Goal: Information Seeking & Learning: Learn about a topic

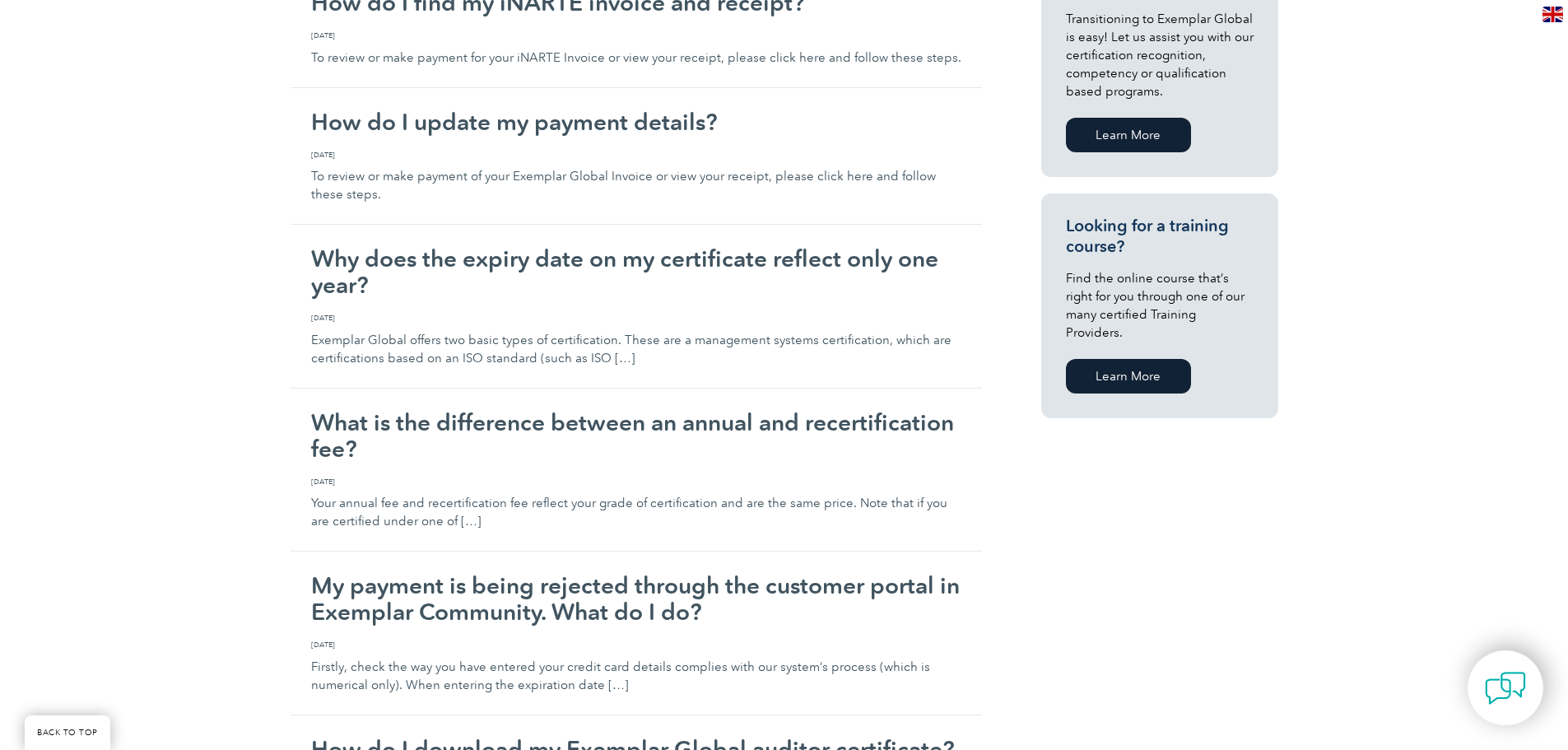
scroll to position [988, 0]
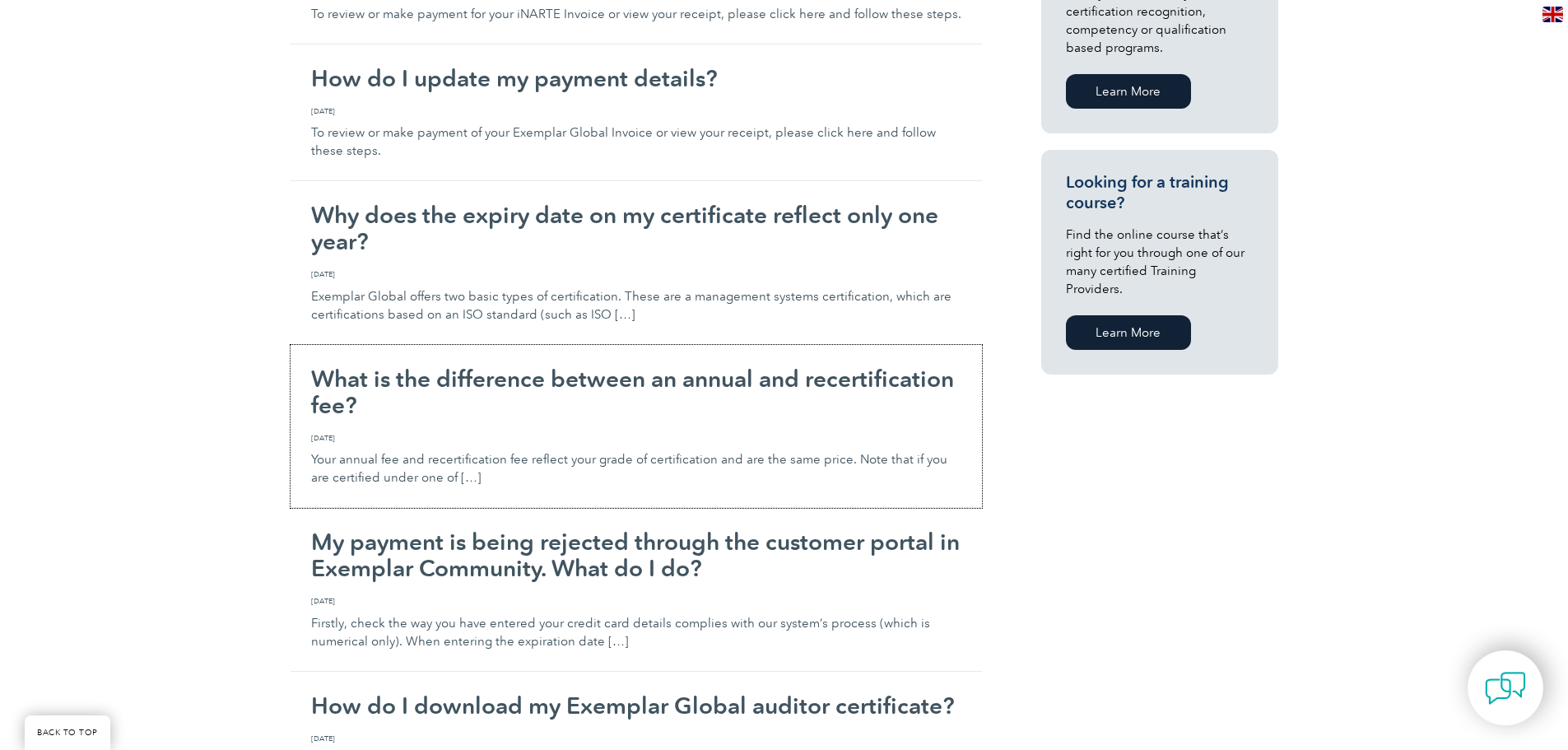
click at [420, 408] on h2 "What is the difference between an annual and recertification fee?" at bounding box center [636, 392] width 651 height 53
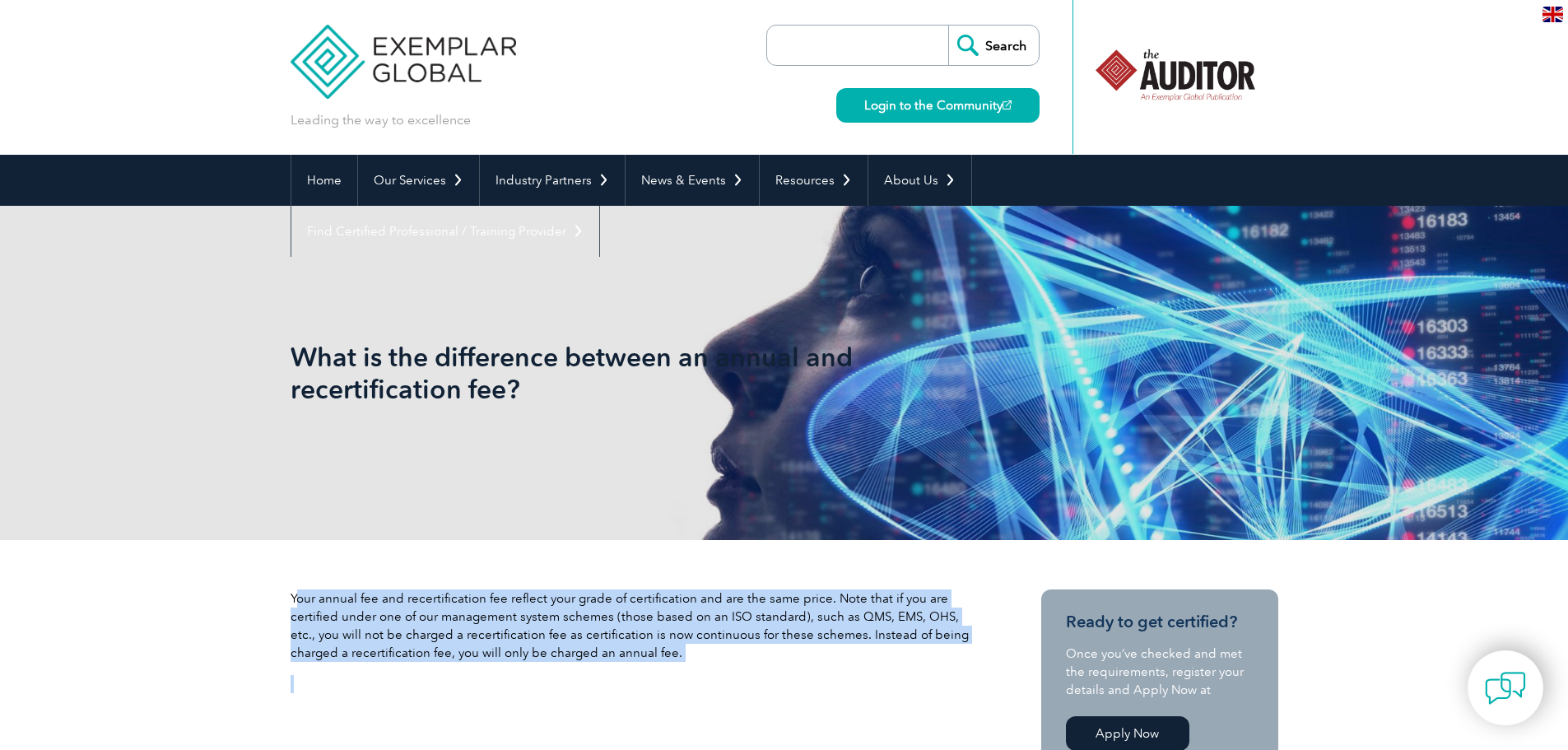
drag, startPoint x: 294, startPoint y: 595, endPoint x: 599, endPoint y: 691, distance: 319.8
click at [599, 692] on div "Your annual fee and recertification fee reflect your grade of certification and…" at bounding box center [636, 647] width 691 height 117
copy div "our annual fee and recertification fee reflect your grade of certification and …"
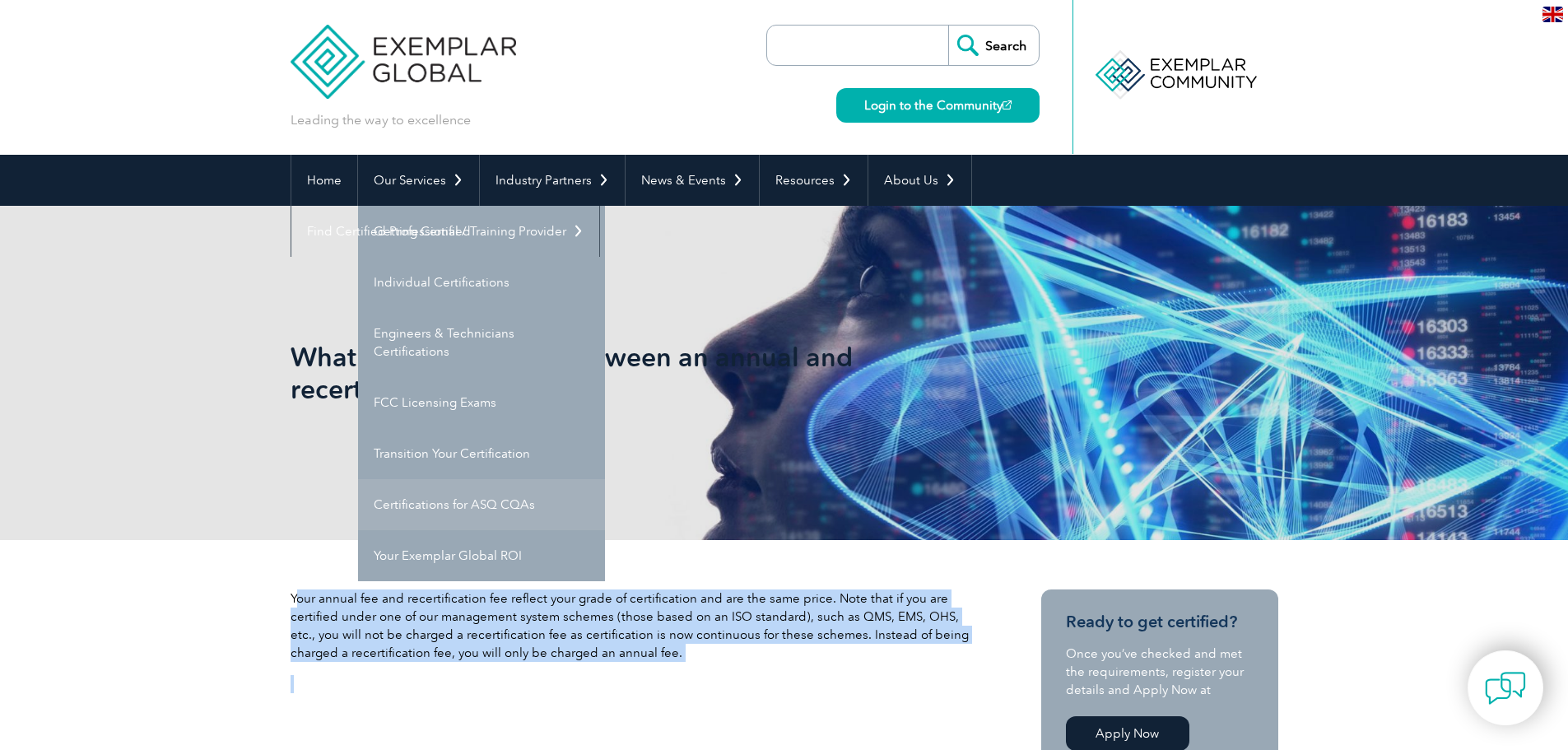
click at [542, 495] on link "Certifications for ASQ CQAs" at bounding box center [481, 504] width 247 height 51
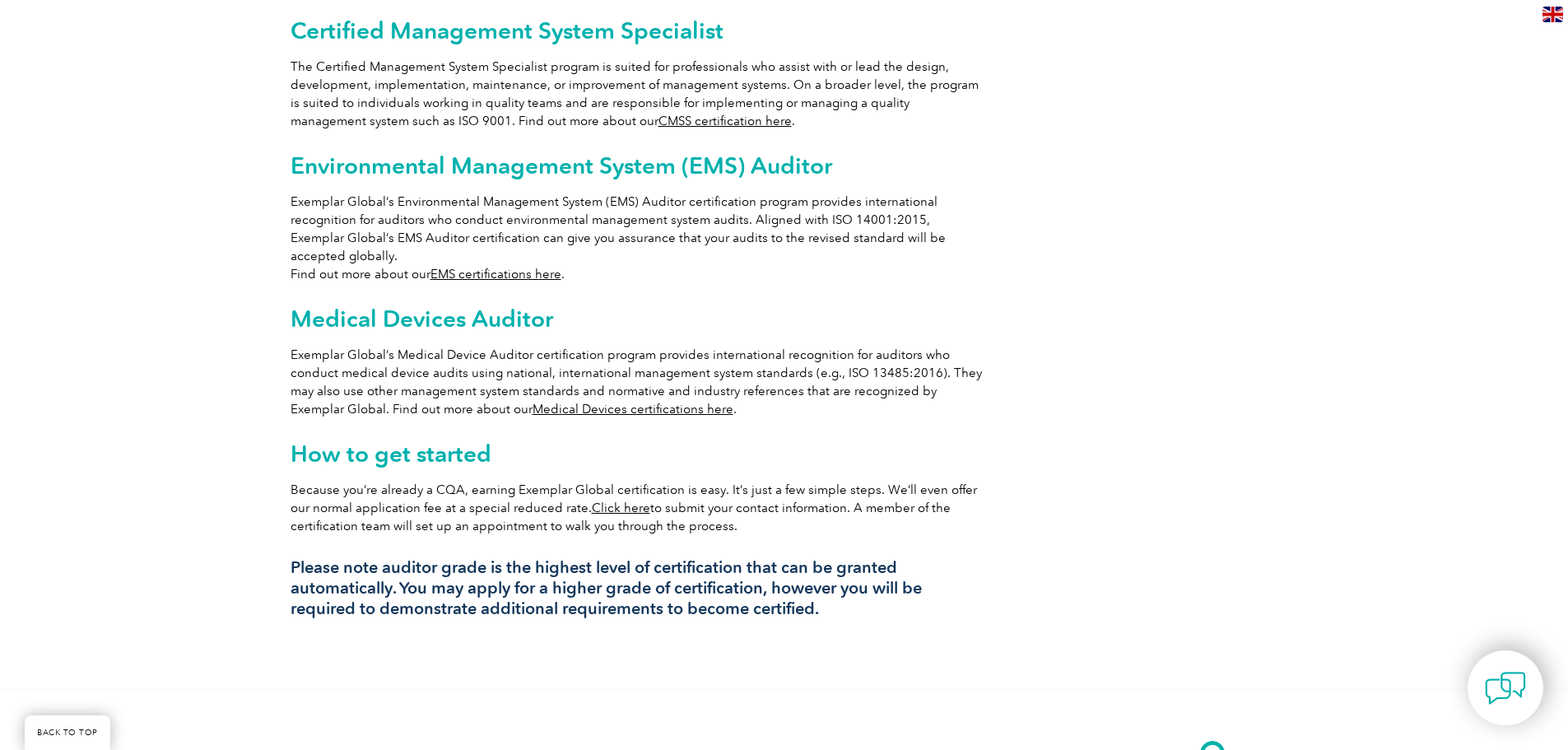
scroll to position [1165, 0]
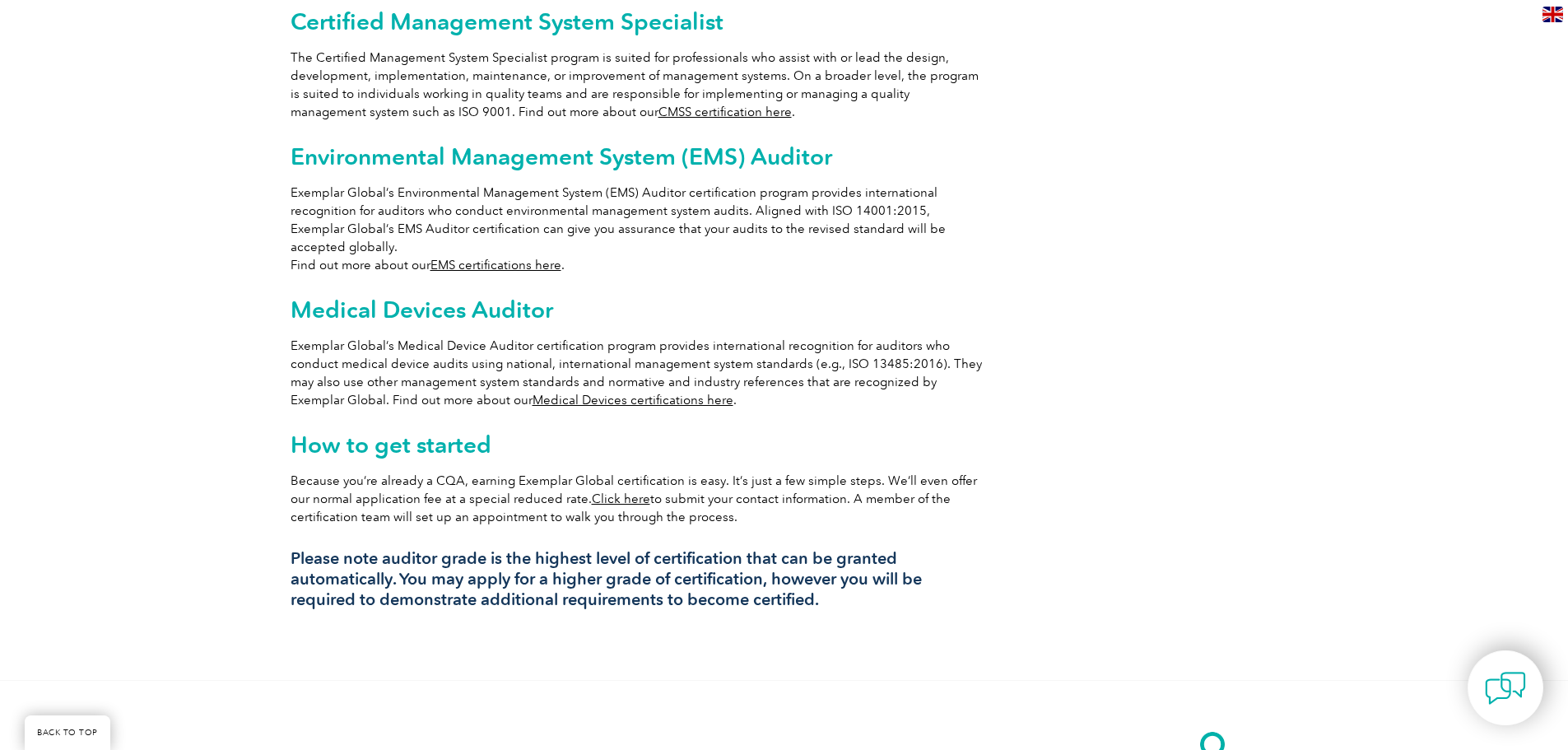
click at [592, 393] on link "Medical Devices certifications here" at bounding box center [632, 400] width 201 height 15
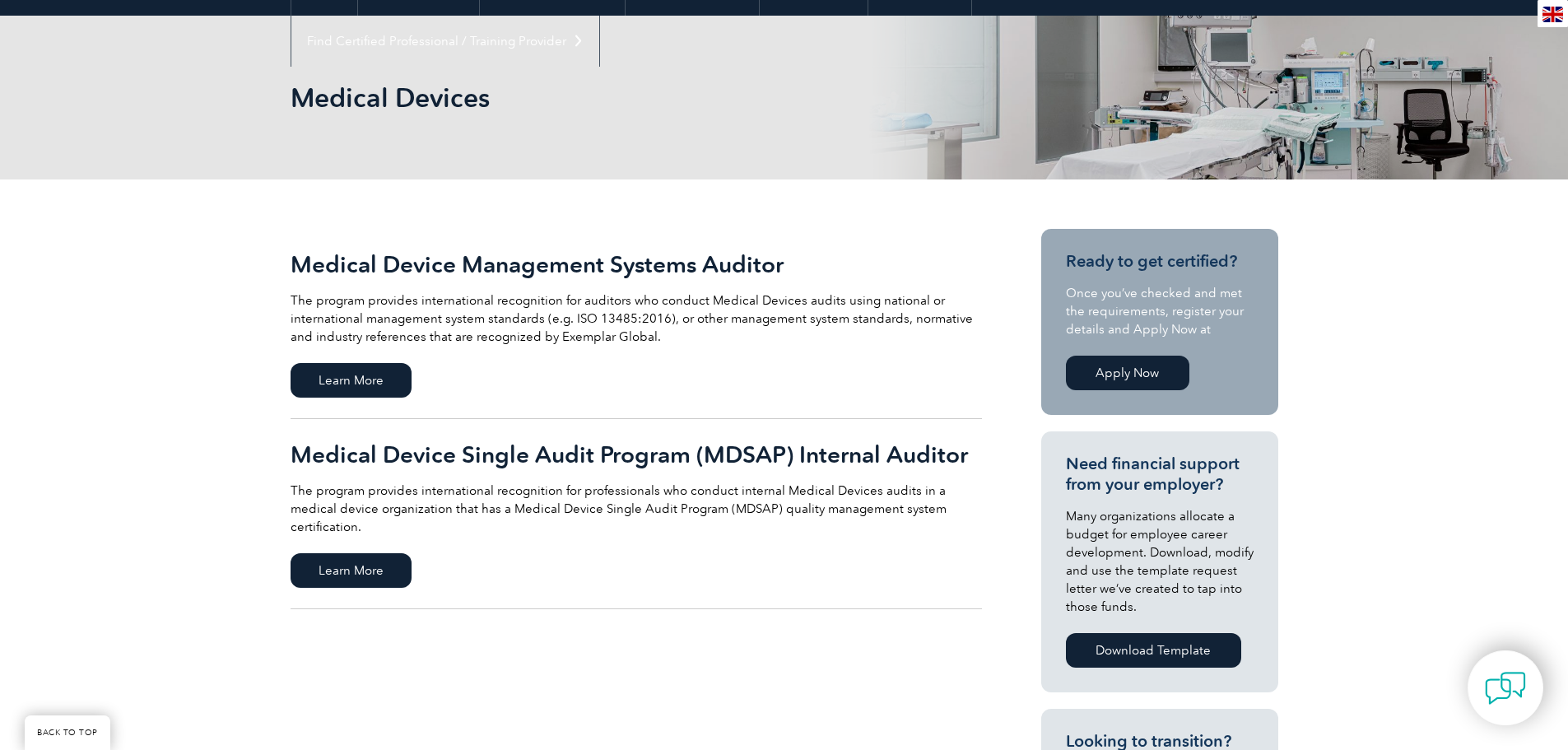
scroll to position [176, 0]
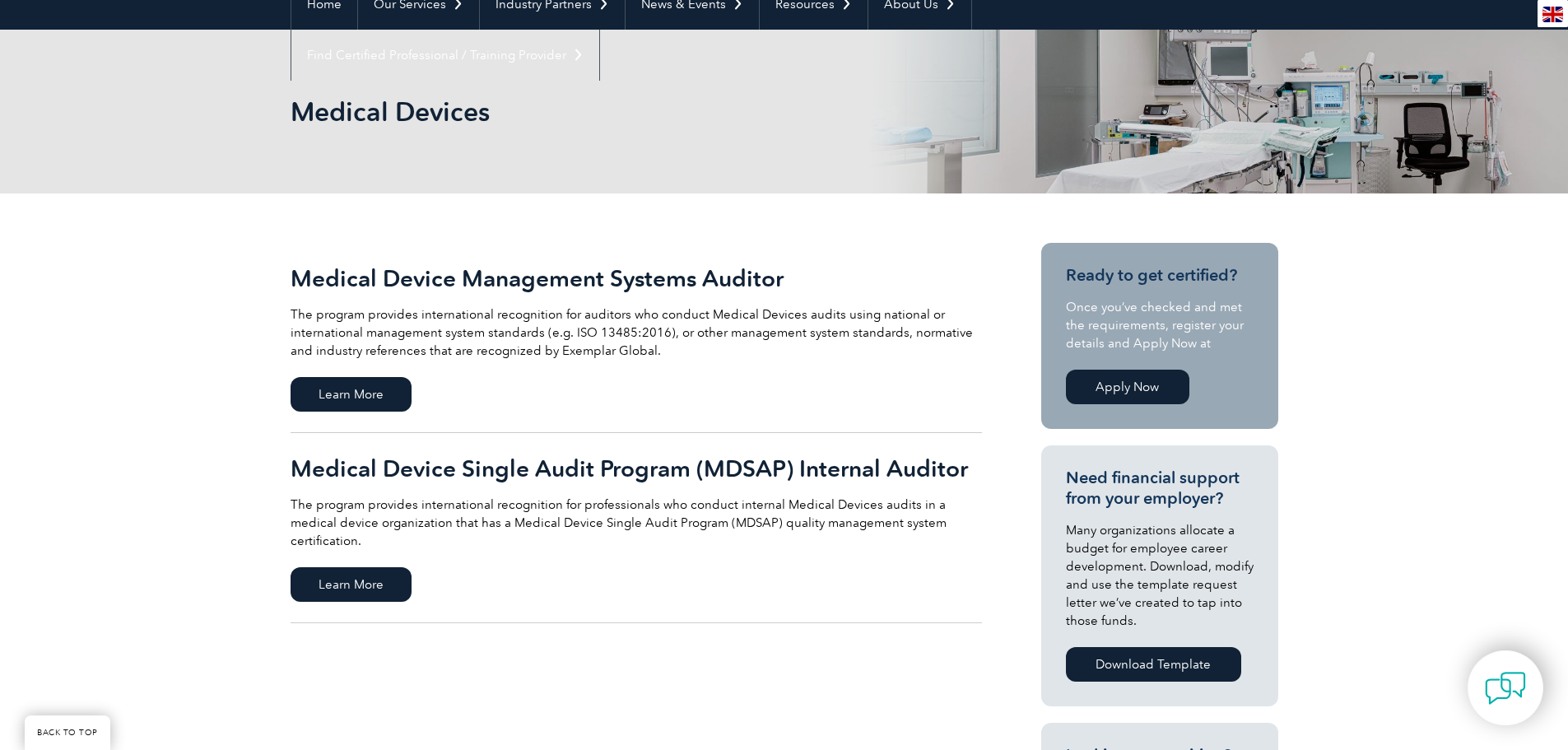
click at [1140, 381] on link "Apply Now" at bounding box center [1128, 387] width 123 height 35
click at [391, 384] on span "Learn More" at bounding box center [350, 395] width 121 height 35
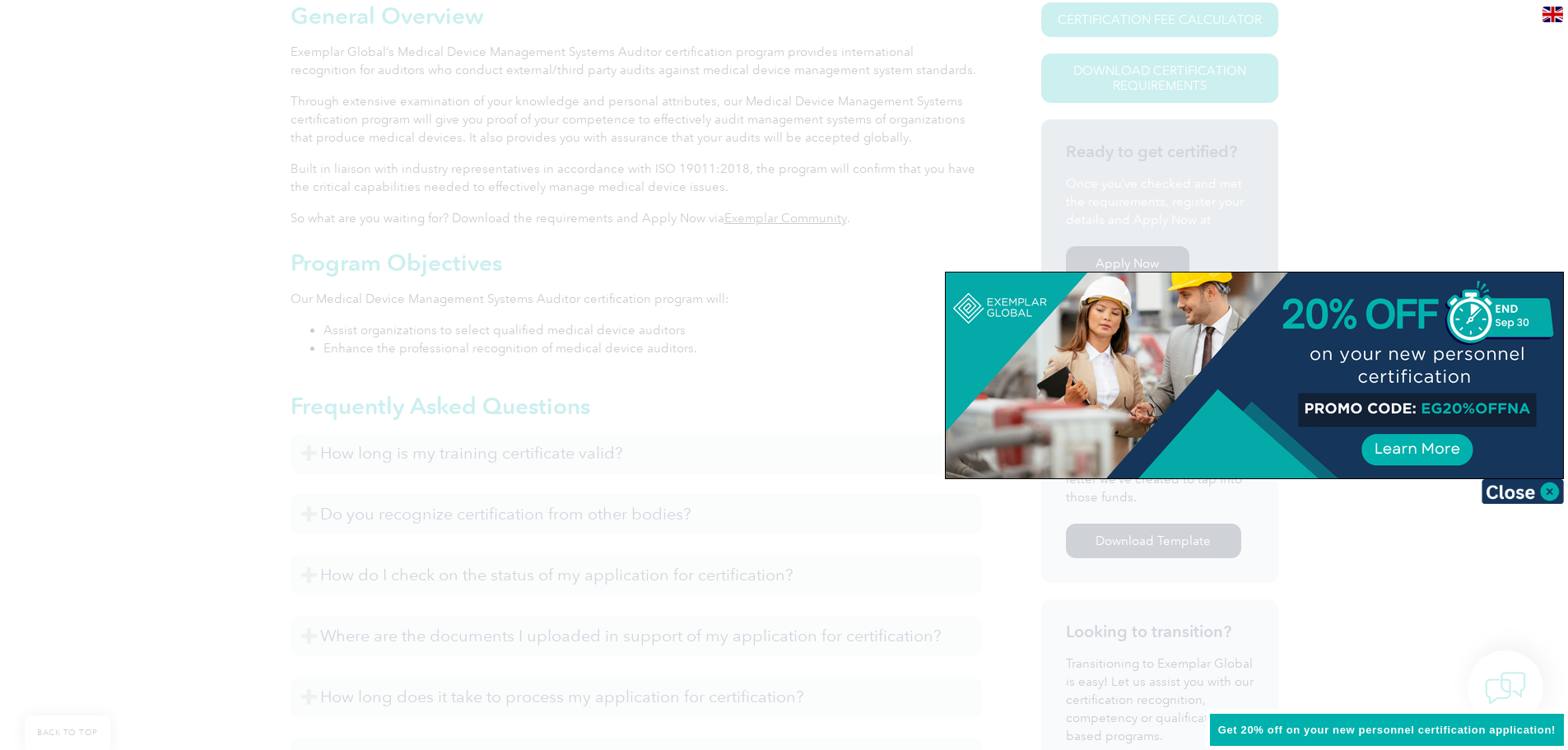
scroll to position [424, 0]
click at [587, 409] on div at bounding box center [784, 375] width 1568 height 750
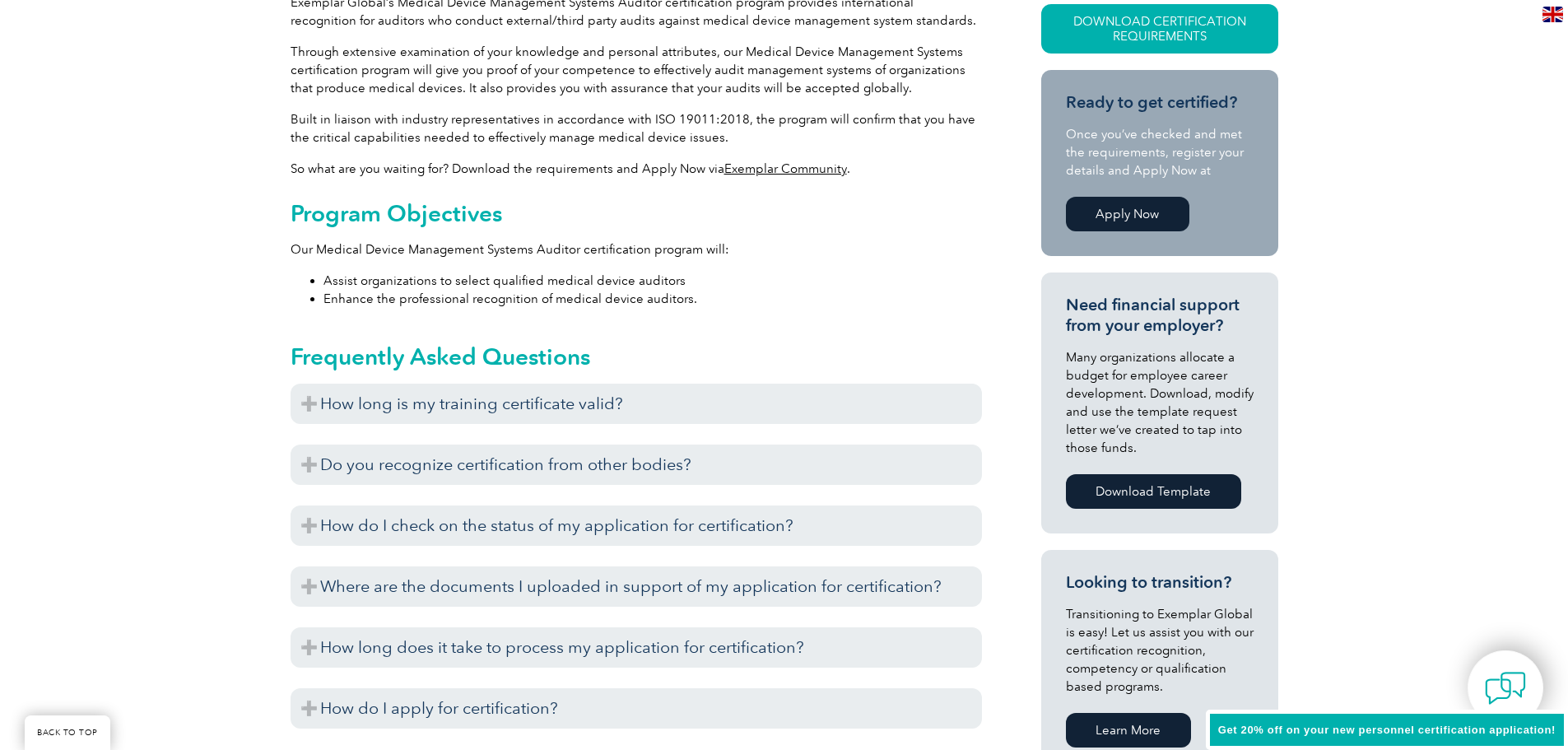
scroll to position [507, 0]
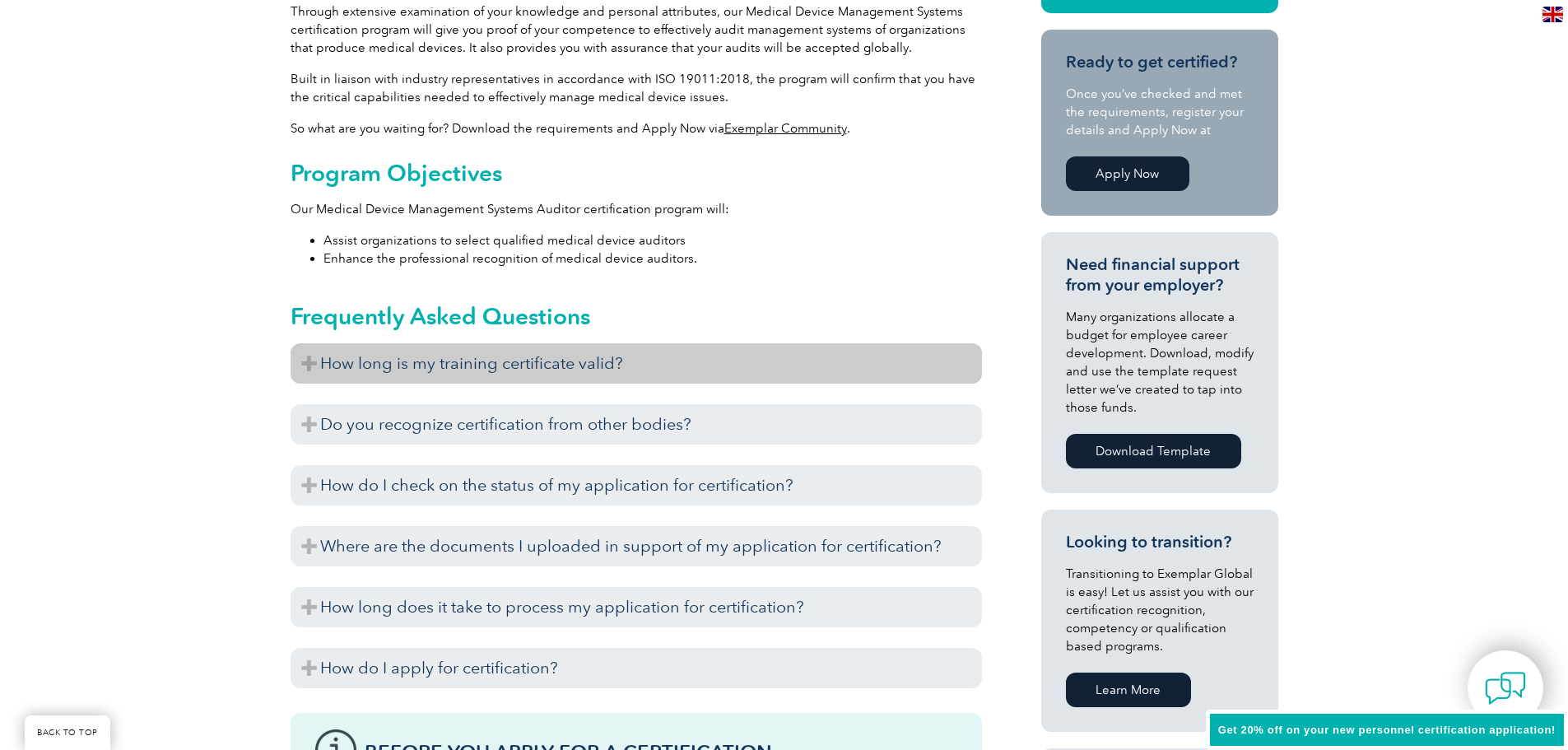
click at [634, 362] on h3 "How long is my training certificate valid?" at bounding box center [636, 363] width 691 height 40
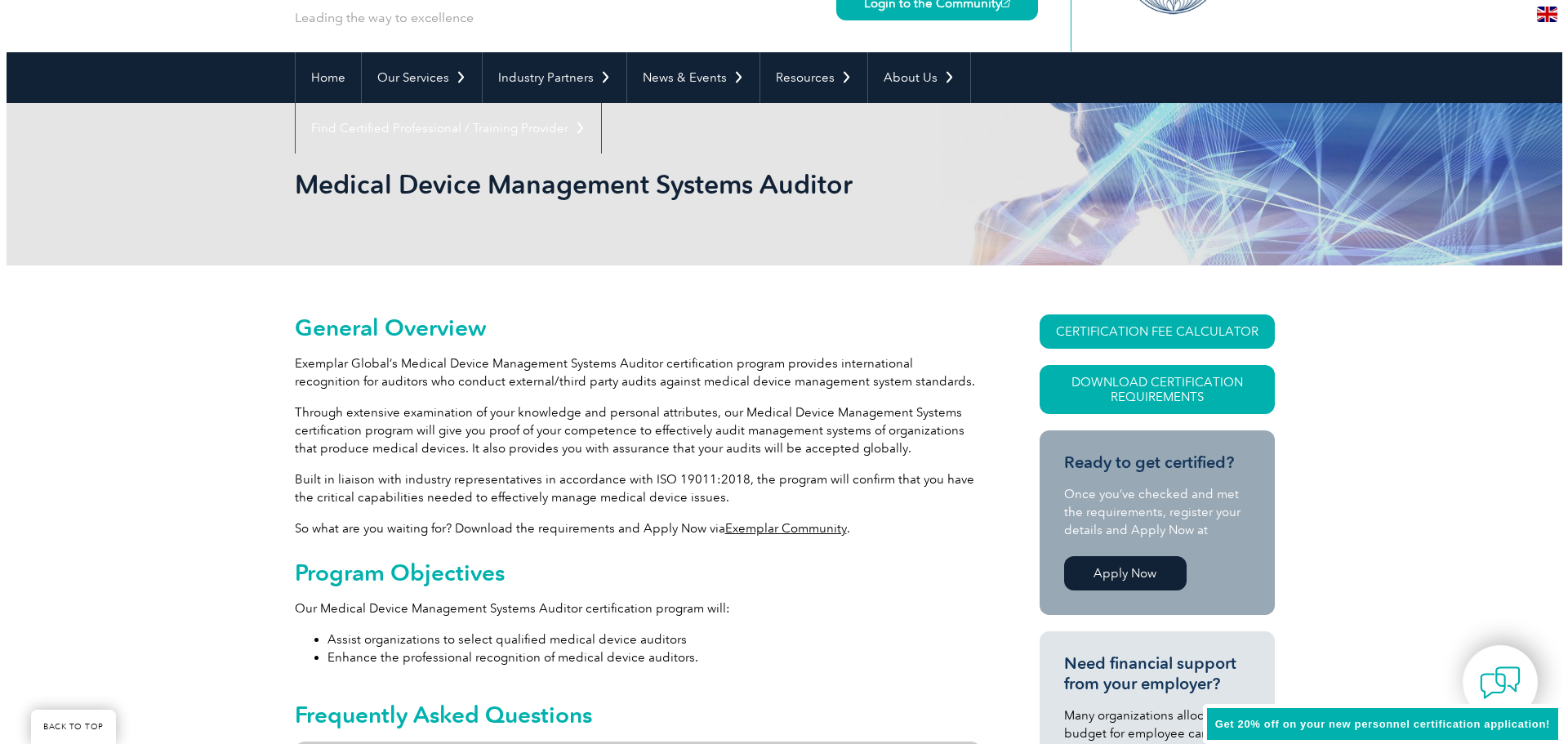
scroll to position [94, 0]
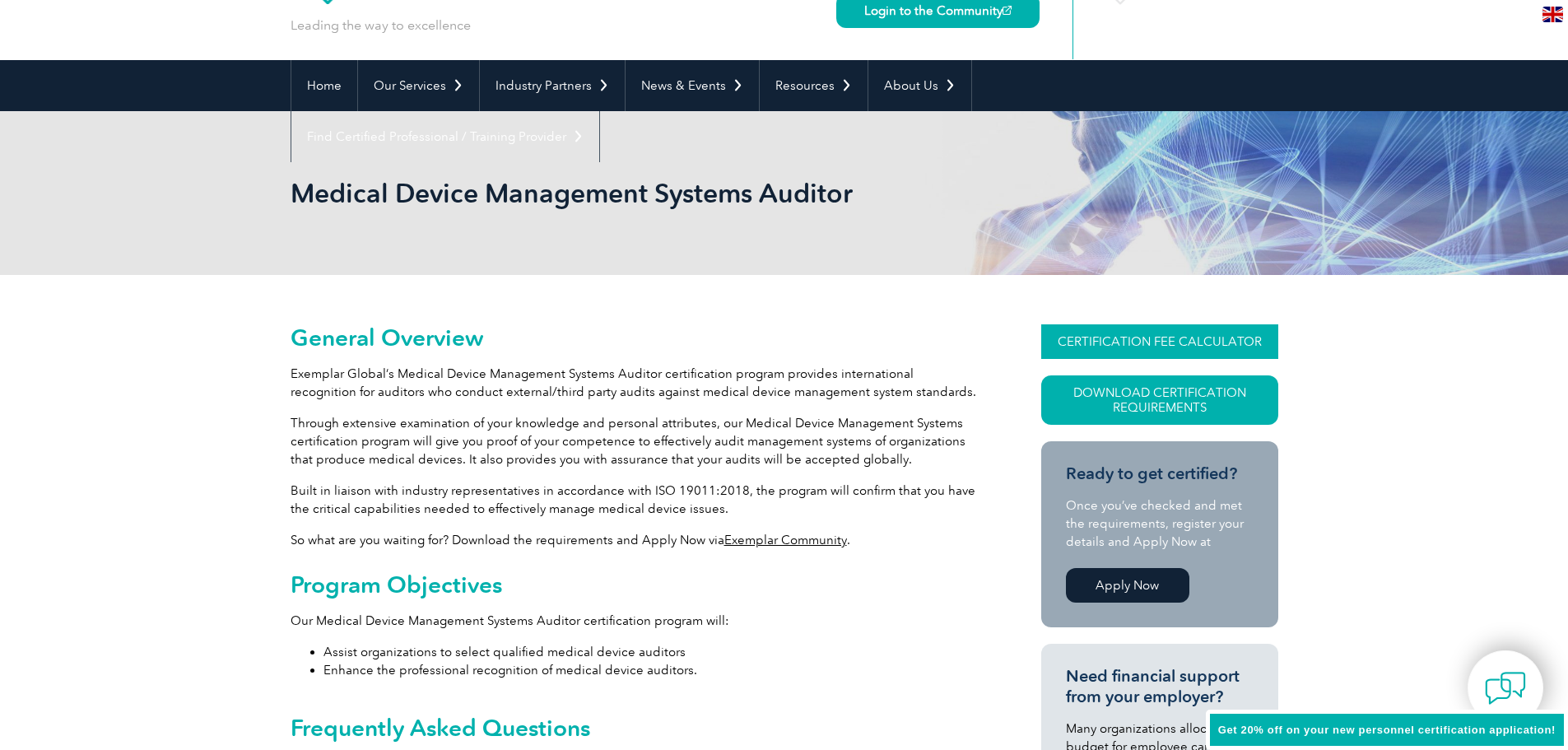
click at [1105, 341] on link "CERTIFICATION FEE CALCULATOR" at bounding box center [1160, 342] width 237 height 35
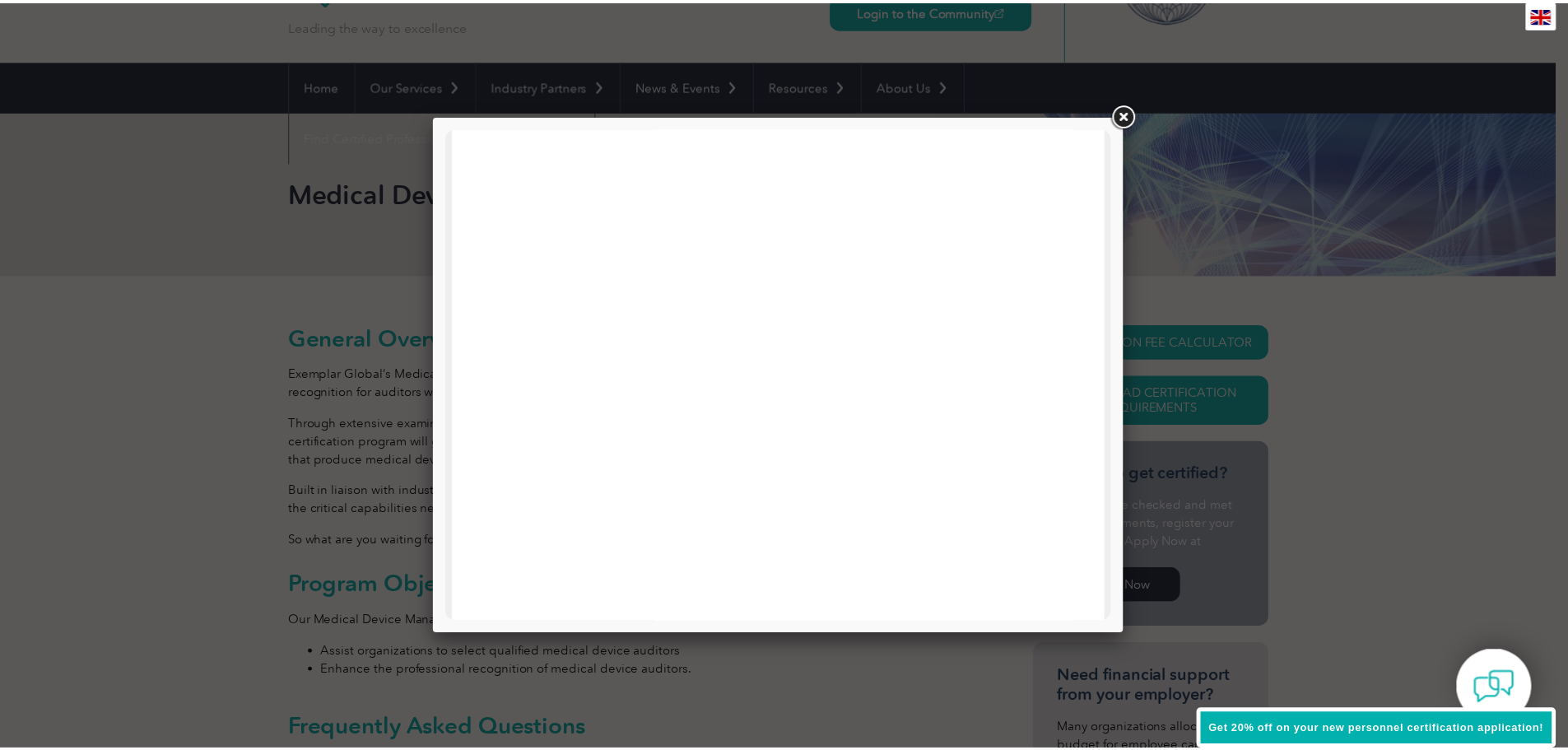
scroll to position [0, 0]
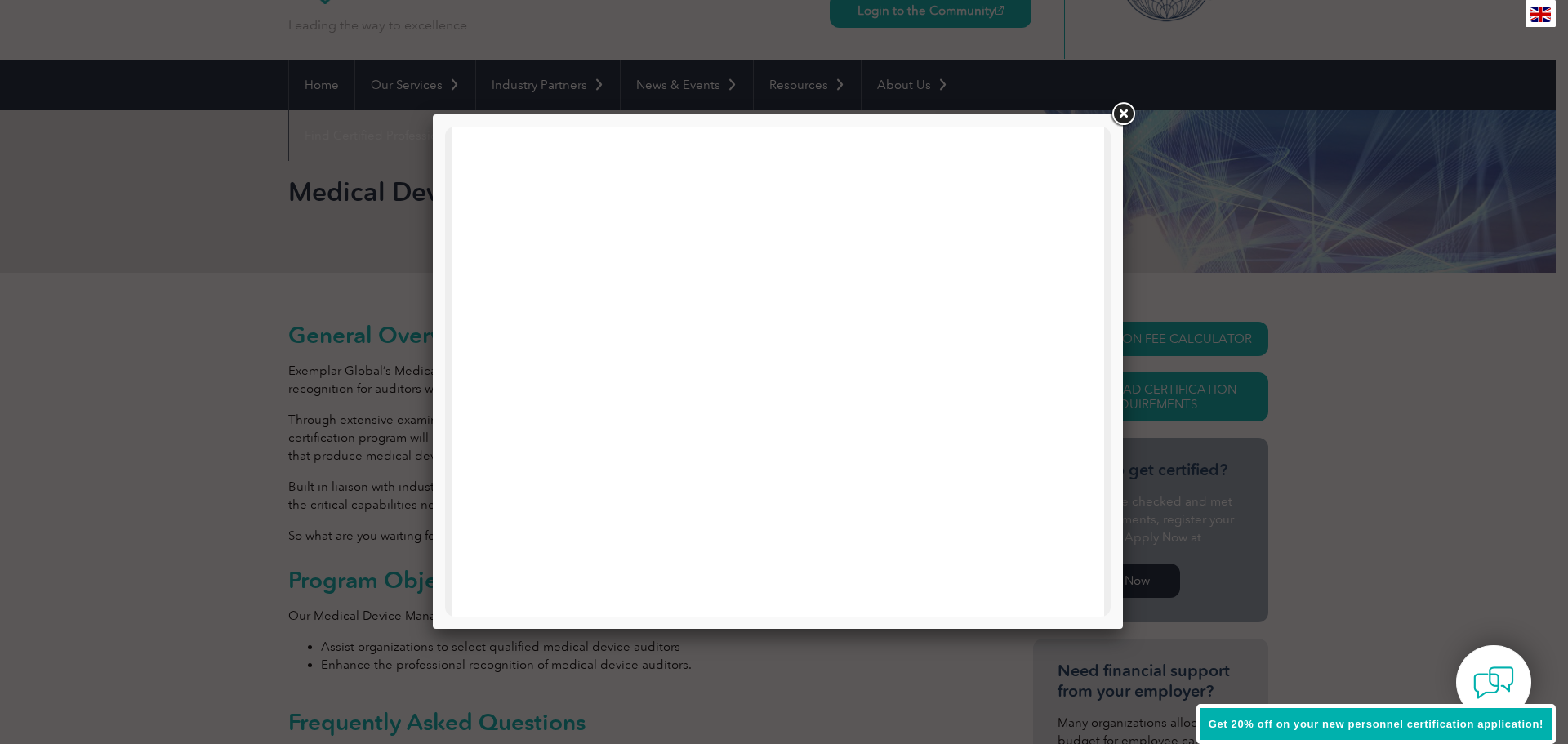
click at [1115, 109] on link at bounding box center [1123, 115] width 29 height 29
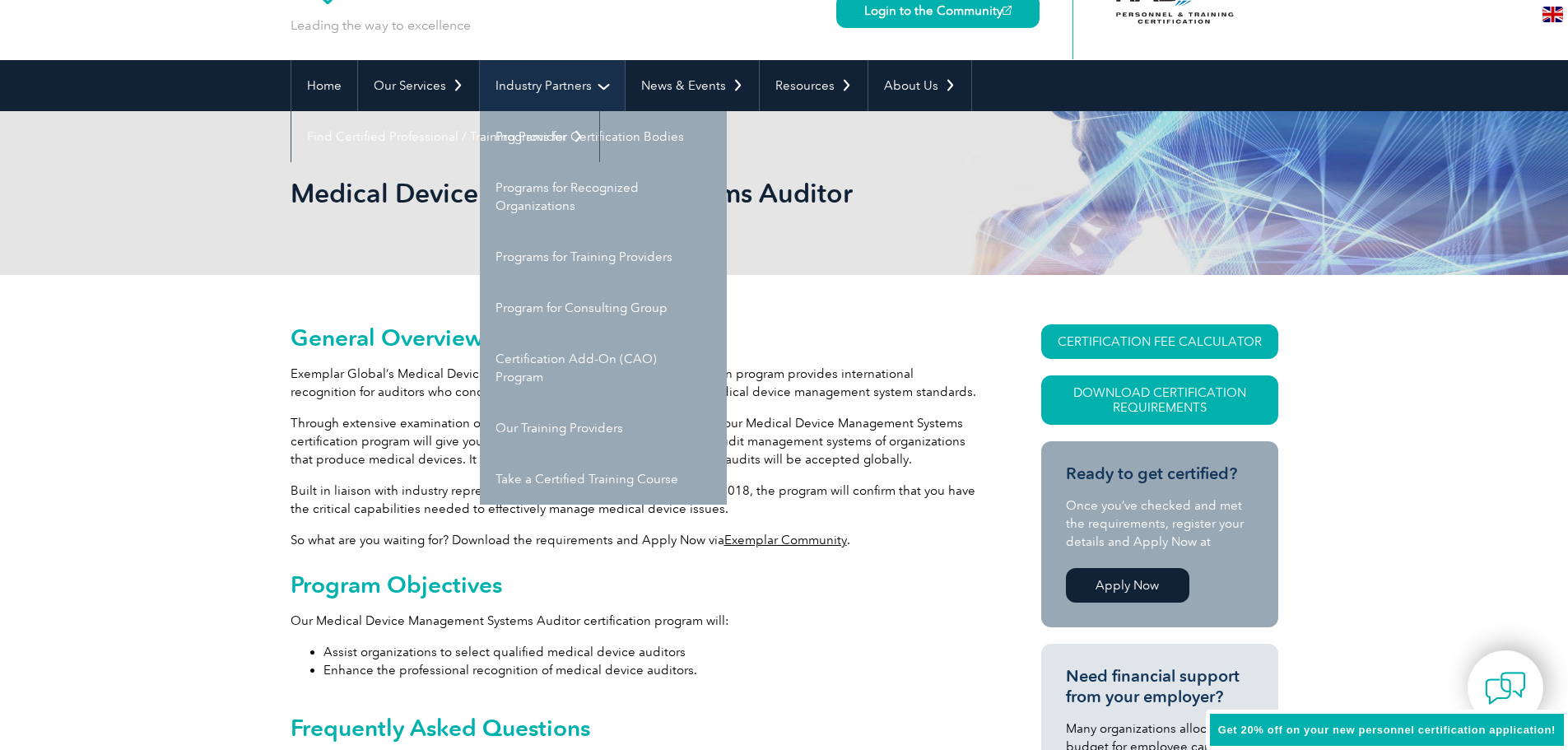
click at [572, 75] on link "Industry Partners" at bounding box center [552, 85] width 145 height 51
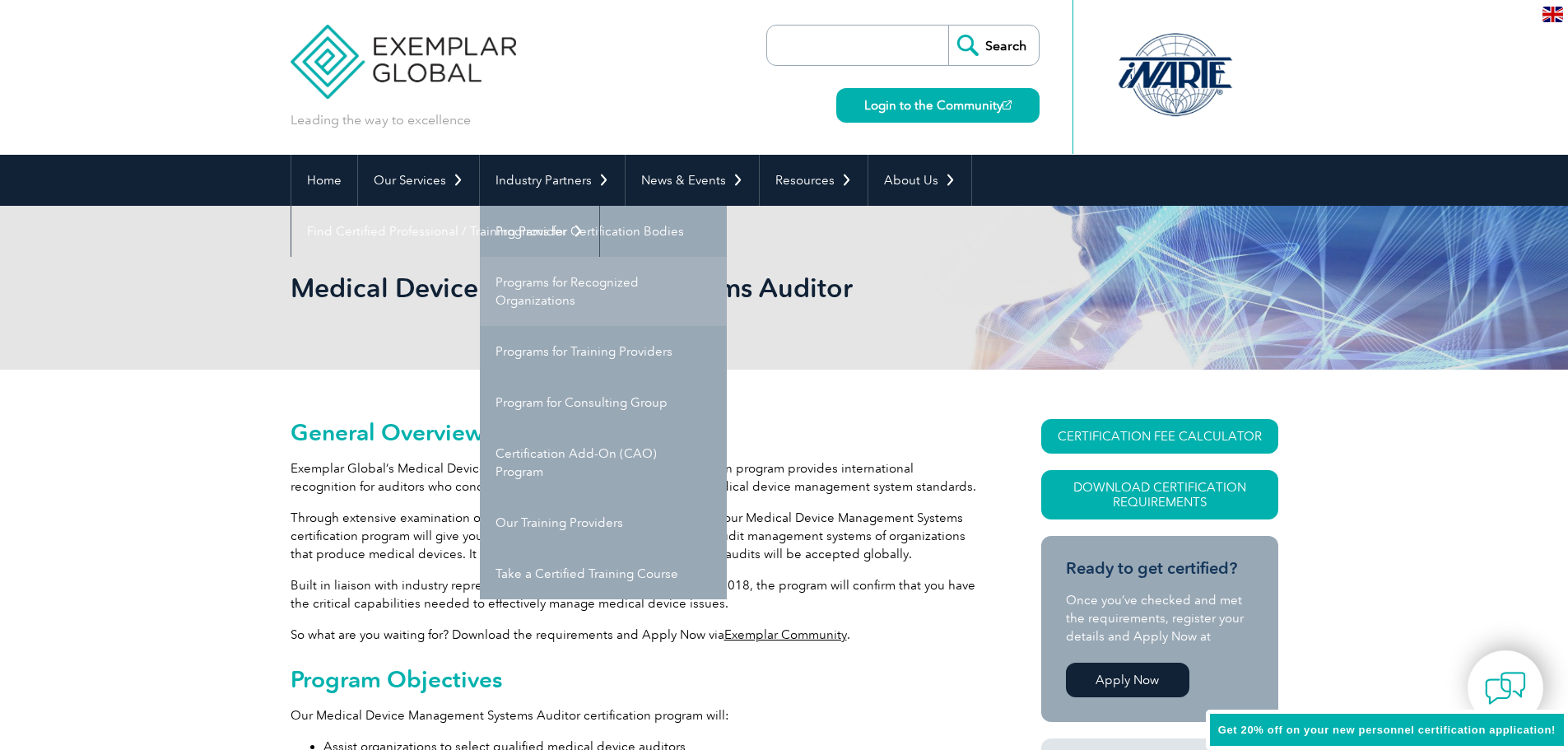
click at [563, 275] on link "Programs for Recognized Organizations" at bounding box center [603, 292] width 247 height 70
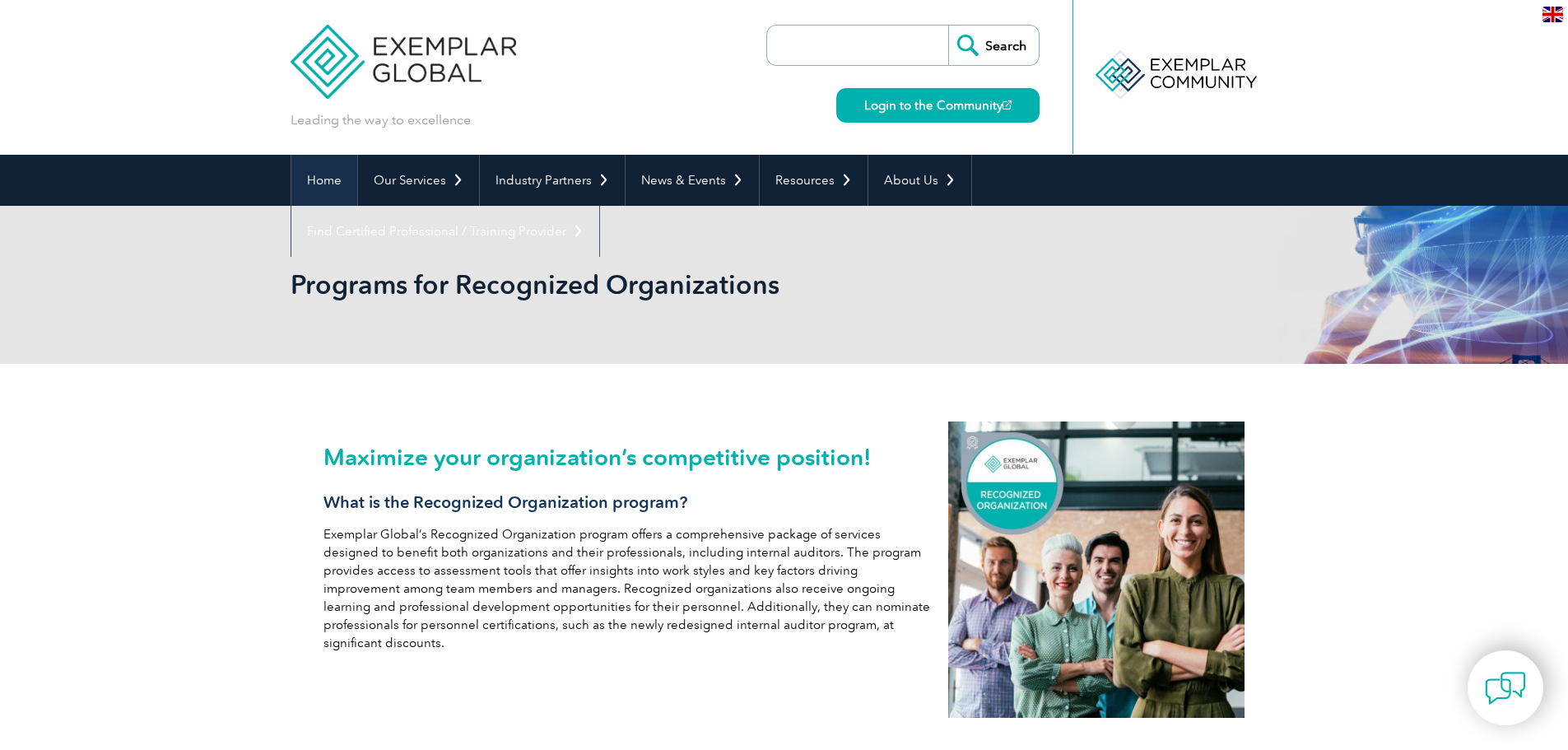
click at [324, 169] on link "Home" at bounding box center [324, 180] width 66 height 51
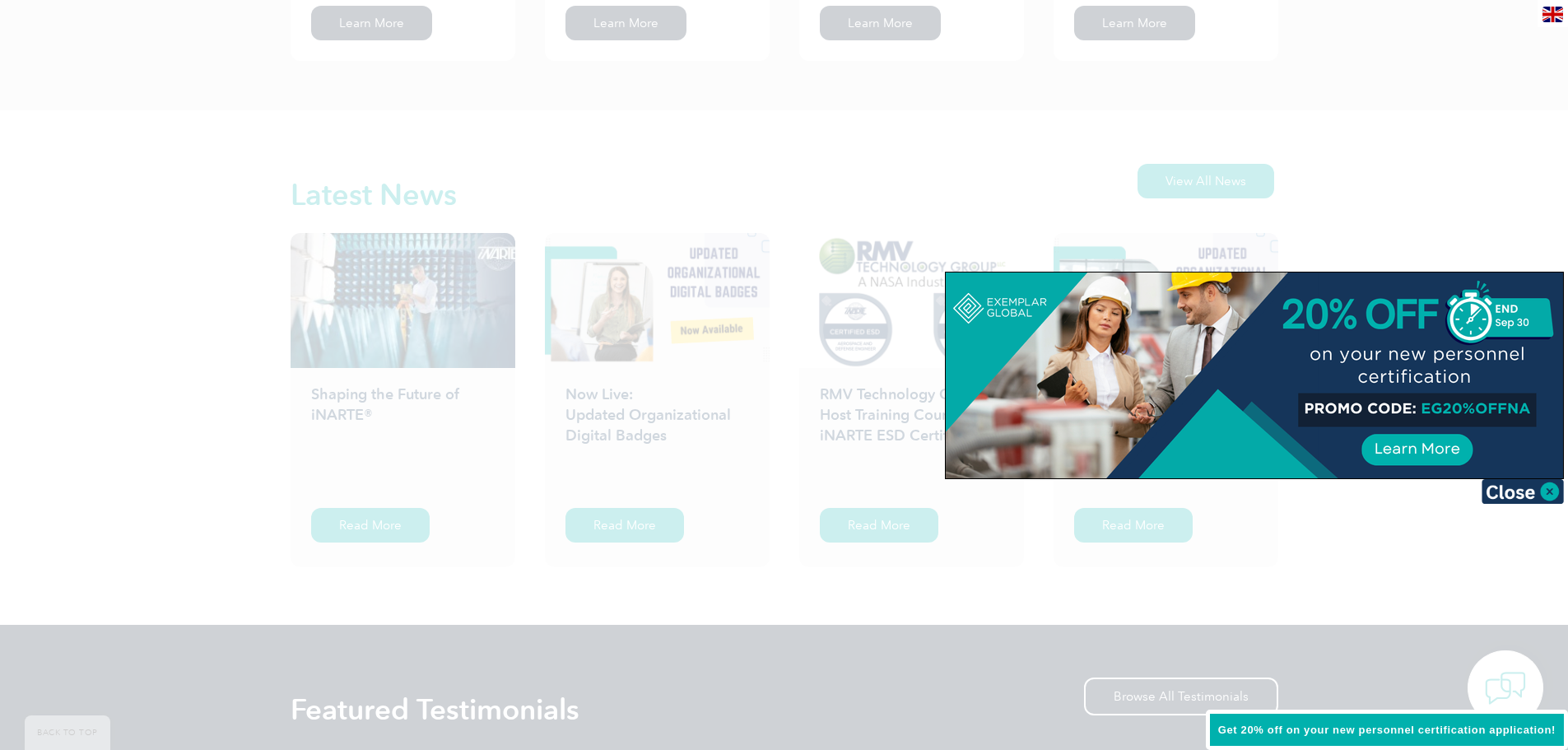
scroll to position [2471, 0]
click at [1461, 201] on div at bounding box center [784, 375] width 1568 height 750
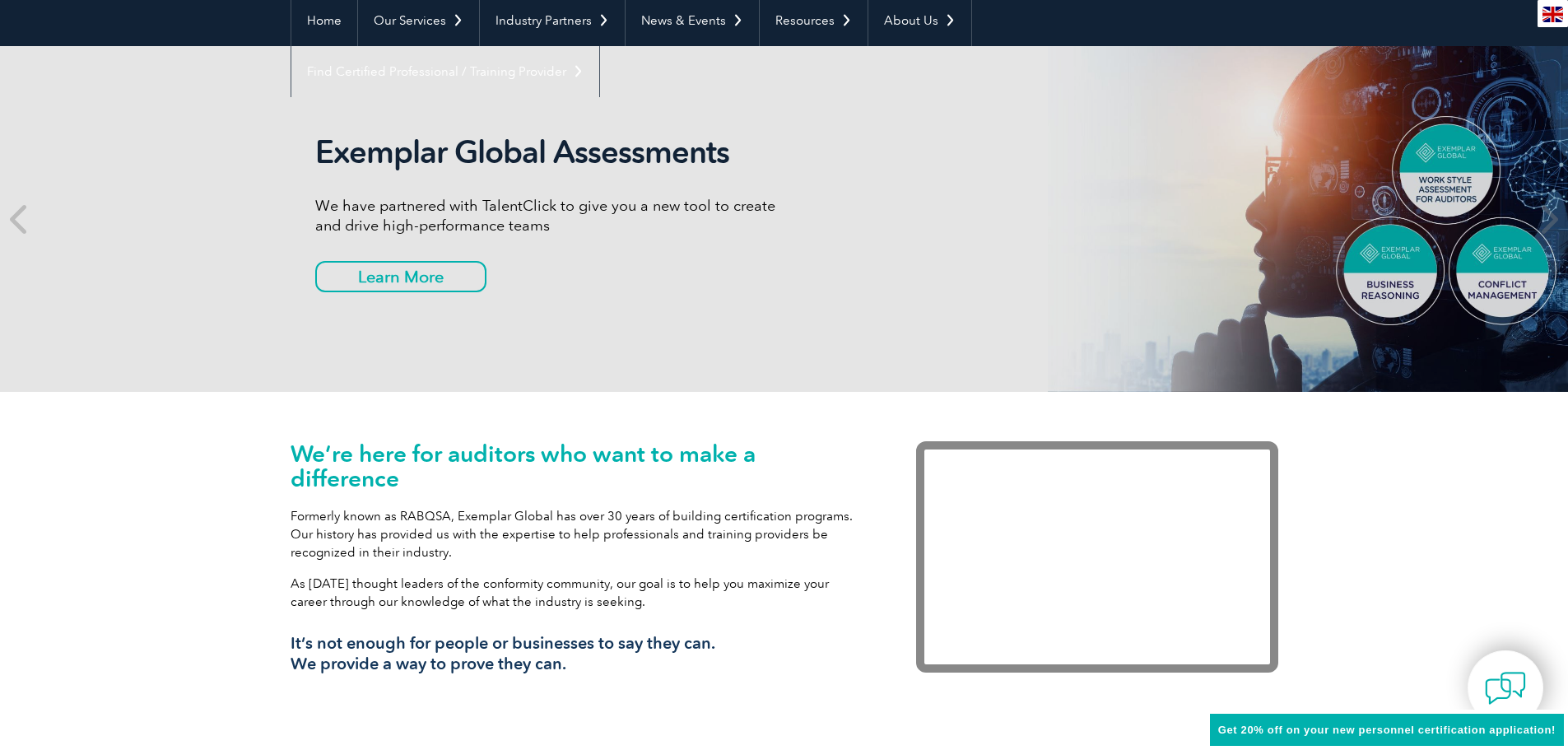
scroll to position [0, 0]
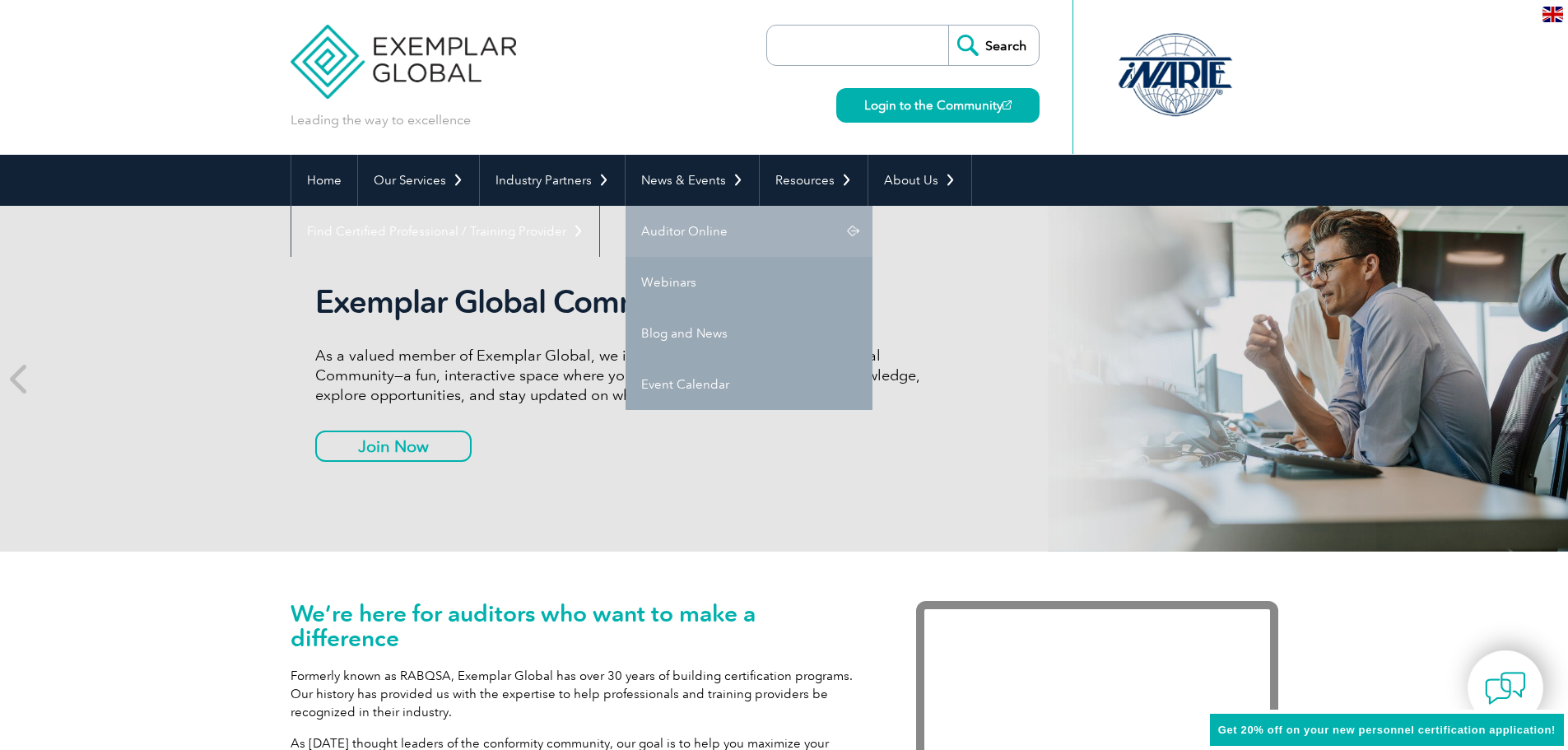
click at [749, 223] on link "Auditor Online" at bounding box center [749, 231] width 247 height 51
